Goal: Unclear: Browse casually

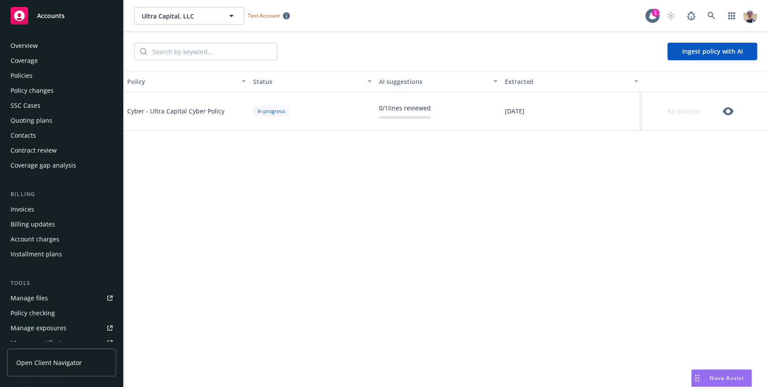
scroll to position [195, 0]
